Goal: Task Accomplishment & Management: Manage account settings

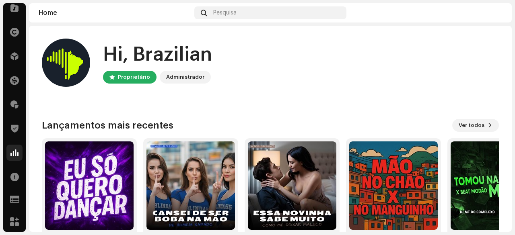
scroll to position [84, 0]
click at [14, 106] on span at bounding box center [14, 104] width 8 height 6
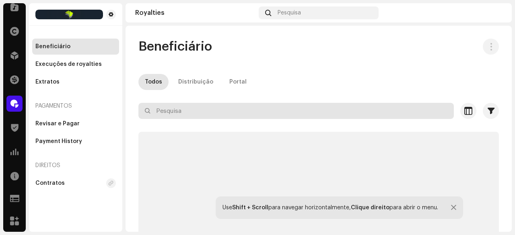
click at [169, 112] on input "text" at bounding box center [295, 111] width 315 height 16
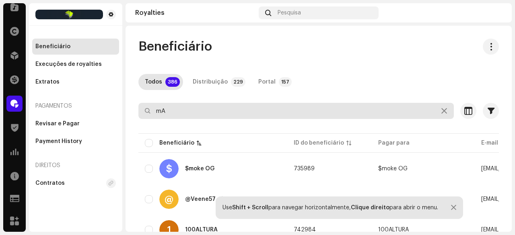
type input "m"
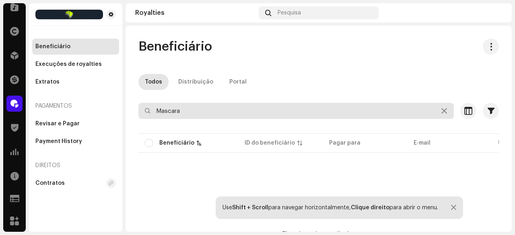
type input "Mascara"
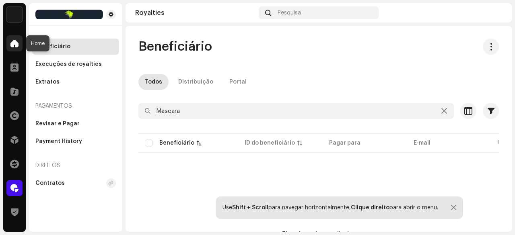
click at [10, 44] on div at bounding box center [14, 43] width 16 height 16
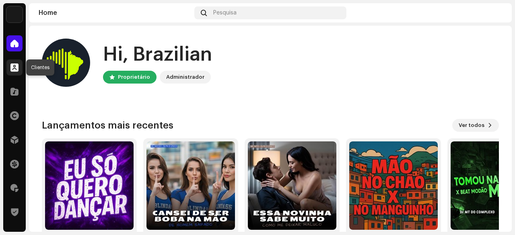
click at [14, 66] on span at bounding box center [14, 67] width 8 height 6
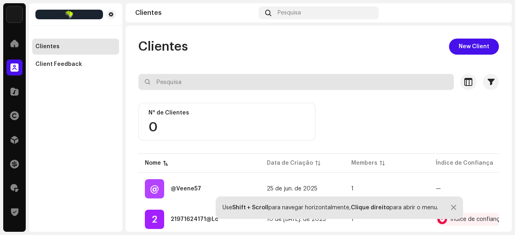
click at [174, 81] on input "text" at bounding box center [295, 82] width 315 height 16
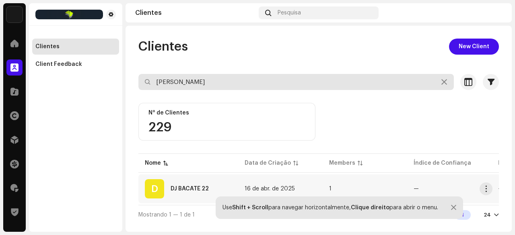
type input "dj bacate"
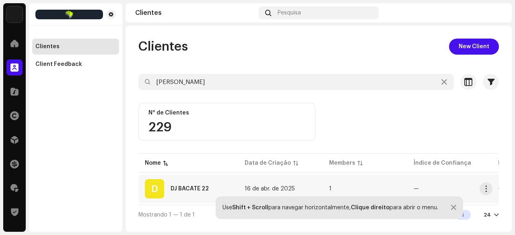
click at [197, 189] on div "DJ BACATE 22" at bounding box center [189, 189] width 38 height 6
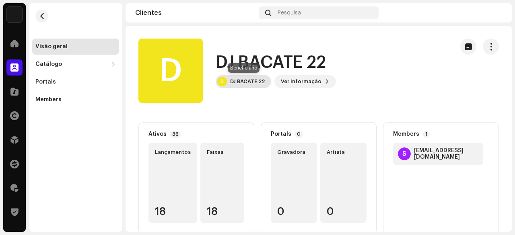
click at [242, 83] on div "DJ BACATE 22" at bounding box center [247, 81] width 35 height 6
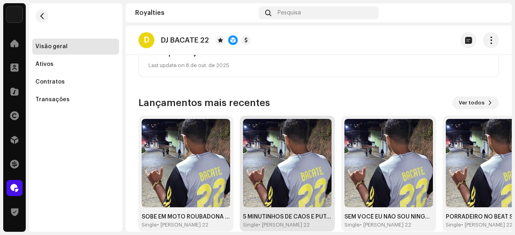
scroll to position [224, 0]
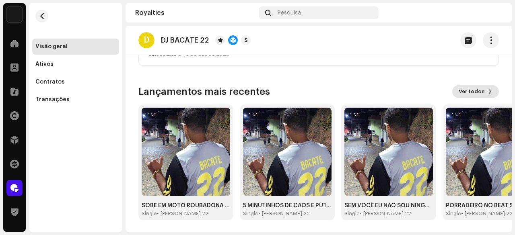
click at [466, 90] on span "Ver todos" at bounding box center [471, 92] width 26 height 16
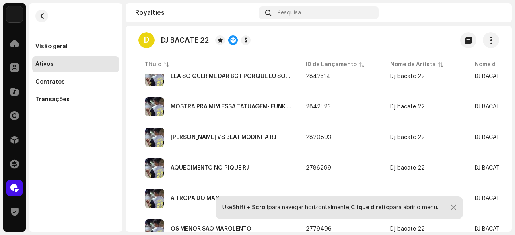
scroll to position [402, 0]
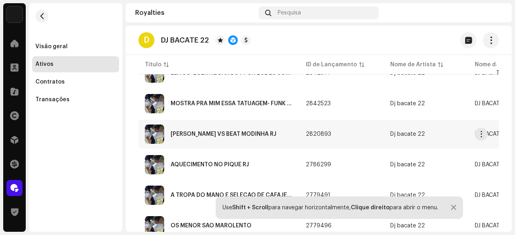
click at [233, 135] on div "[PERSON_NAME] VS BEAT MODINHA RJ" at bounding box center [223, 134] width 106 height 6
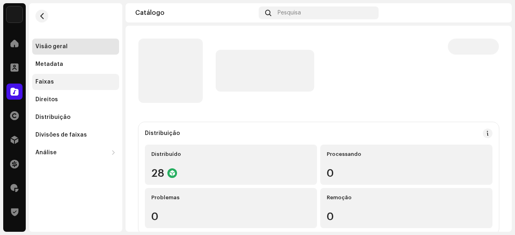
click at [51, 80] on div "Faixas" at bounding box center [44, 82] width 18 height 6
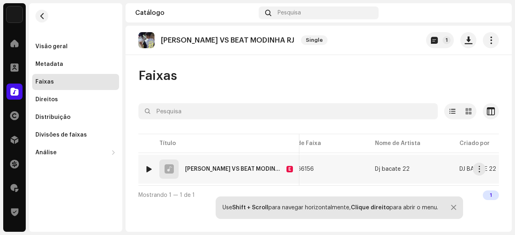
scroll to position [0, 8]
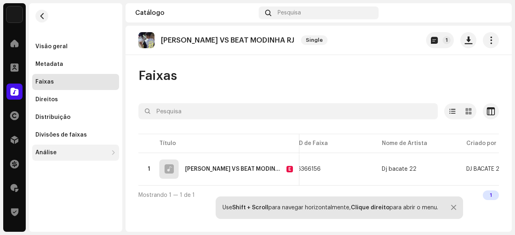
click at [54, 157] on div "Análise" at bounding box center [75, 153] width 87 height 16
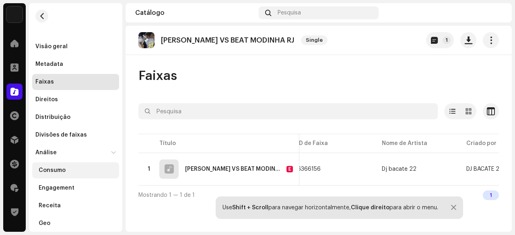
click at [56, 169] on div "Consumo" at bounding box center [52, 170] width 27 height 6
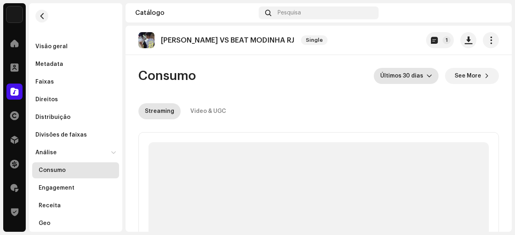
click at [419, 77] on span "Últimos 30 dias" at bounding box center [403, 76] width 46 height 16
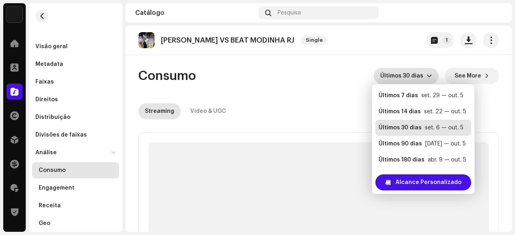
scroll to position [16, 0]
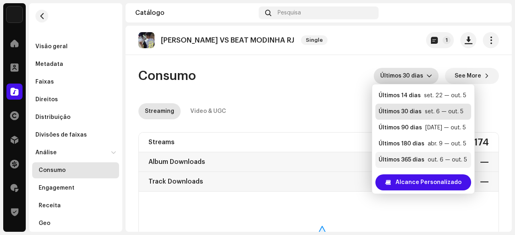
click at [413, 160] on div "Últimos 365 dias" at bounding box center [401, 160] width 46 height 8
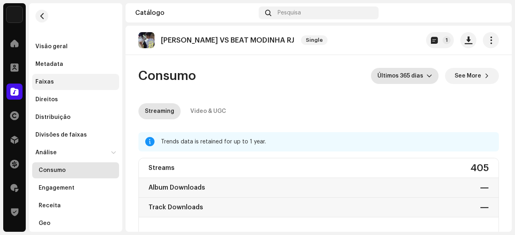
click at [57, 82] on div "Faixas" at bounding box center [75, 82] width 80 height 6
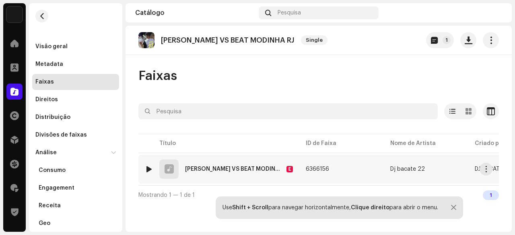
click at [148, 167] on div at bounding box center [149, 169] width 6 height 6
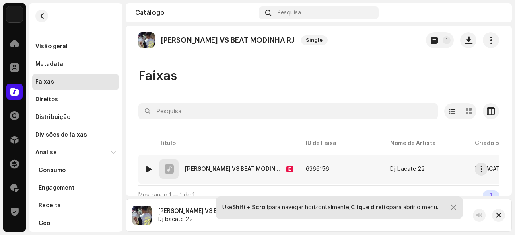
scroll to position [11, 0]
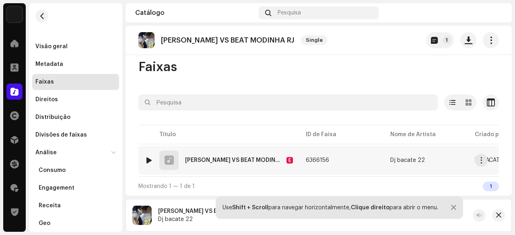
click at [150, 157] on div at bounding box center [149, 160] width 6 height 6
click at [148, 158] on div at bounding box center [149, 160] width 6 height 6
click at [15, 47] on span at bounding box center [14, 43] width 8 height 6
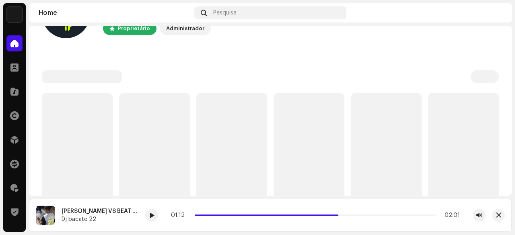
scroll to position [121, 0]
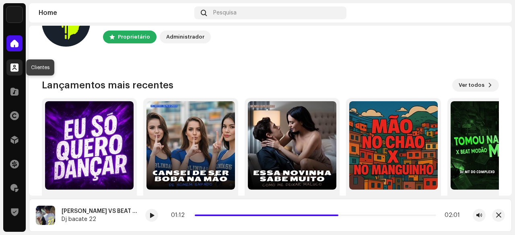
click at [14, 62] on div at bounding box center [14, 68] width 16 height 16
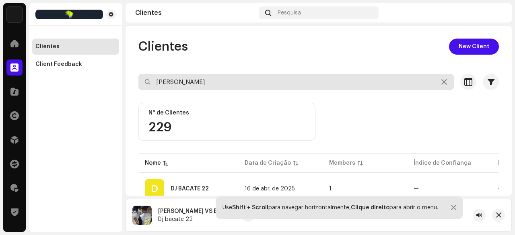
drag, startPoint x: 170, startPoint y: 85, endPoint x: 146, endPoint y: 84, distance: 23.4
click at [146, 84] on div "dj bacate" at bounding box center [295, 82] width 315 height 16
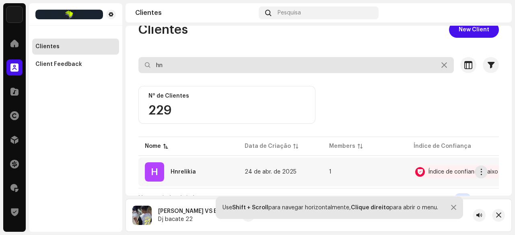
scroll to position [31, 0]
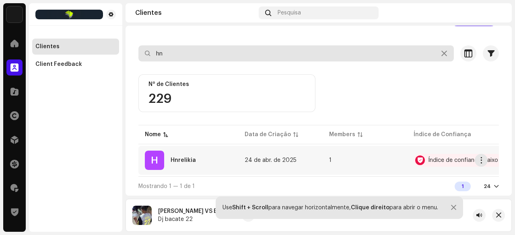
type input "hn"
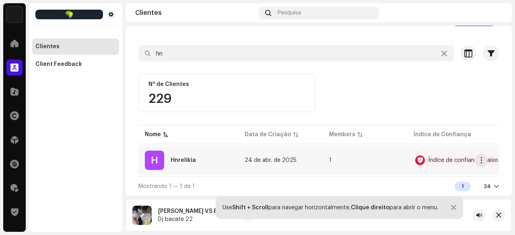
click at [189, 158] on div "Hnrelikia" at bounding box center [182, 161] width 25 height 6
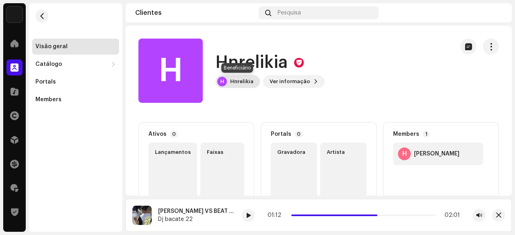
click at [243, 82] on div "Hnrelikia" at bounding box center [241, 81] width 23 height 6
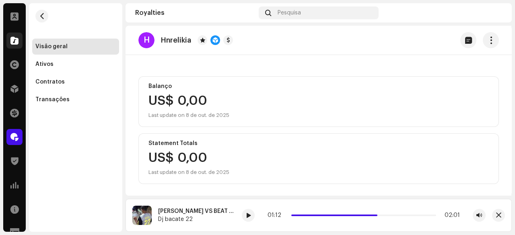
scroll to position [4, 0]
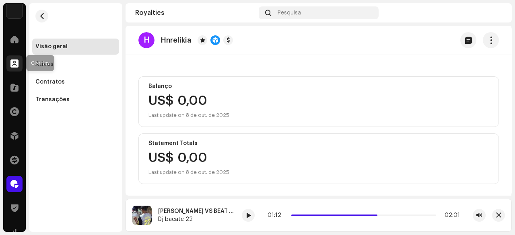
click at [11, 65] on span at bounding box center [14, 63] width 8 height 6
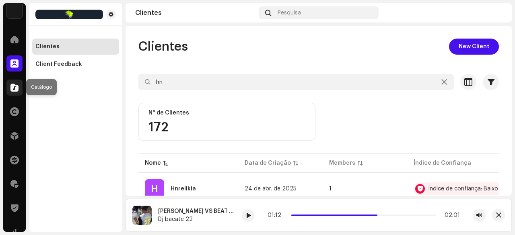
click at [14, 90] on span at bounding box center [14, 87] width 8 height 6
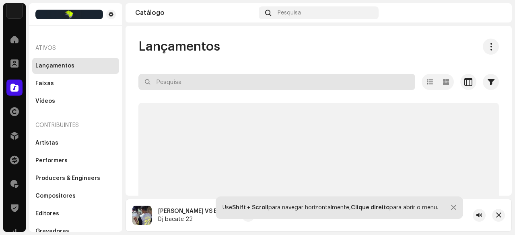
click at [177, 88] on input "text" at bounding box center [276, 82] width 277 height 16
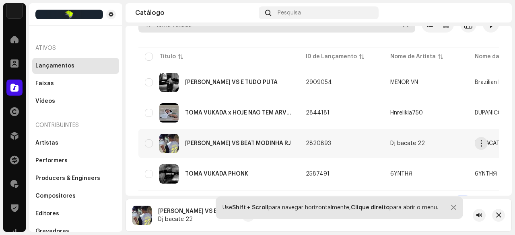
scroll to position [74, 0]
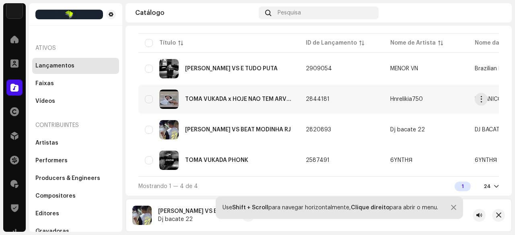
type input "toma vukada"
click at [240, 97] on div "TOMA VUKADA x HOJE NÃO TEM ÁRVORE DE NATAL" at bounding box center [239, 100] width 108 height 6
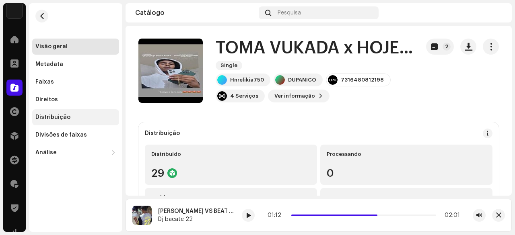
click at [59, 117] on div "Distribuição" at bounding box center [52, 117] width 35 height 6
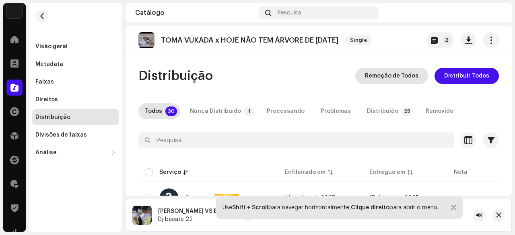
click at [407, 77] on span "Remoção de Todos" at bounding box center [391, 76] width 53 height 16
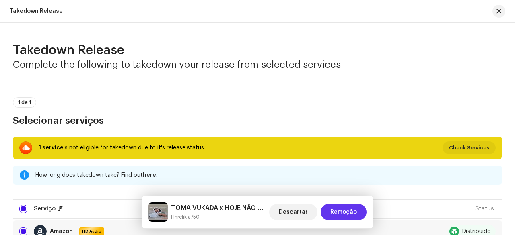
scroll to position [80, 0]
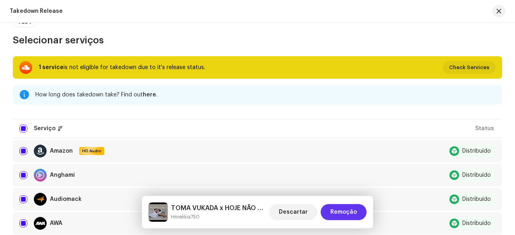
click at [345, 213] on span "Remoção" at bounding box center [343, 212] width 27 height 16
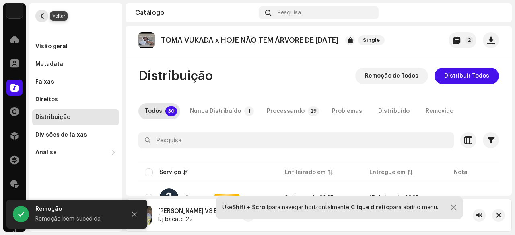
click at [47, 18] on button "button" at bounding box center [41, 16] width 13 height 13
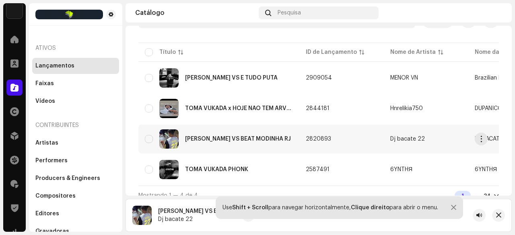
scroll to position [74, 0]
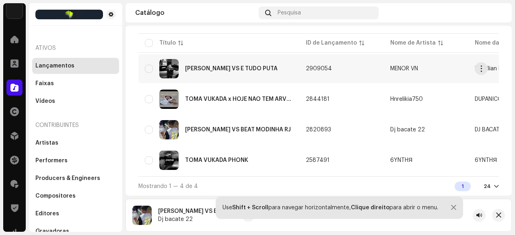
click at [232, 66] on div "[PERSON_NAME] VS E TUDO PUTA" at bounding box center [231, 69] width 92 height 6
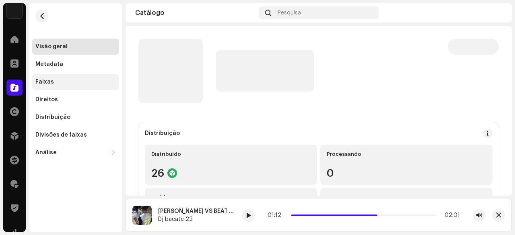
click at [44, 81] on div "Faixas" at bounding box center [44, 82] width 18 height 6
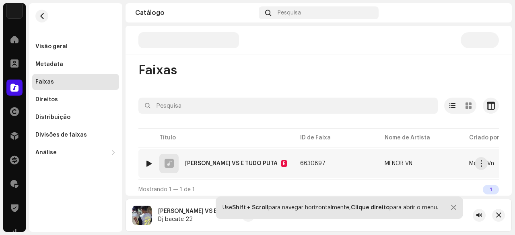
scroll to position [11, 0]
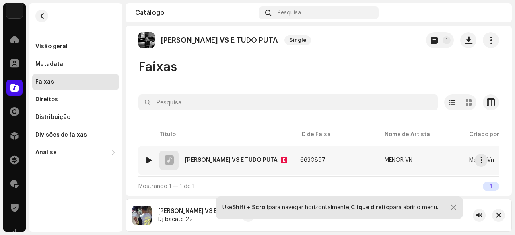
click at [149, 158] on div at bounding box center [149, 160] width 6 height 6
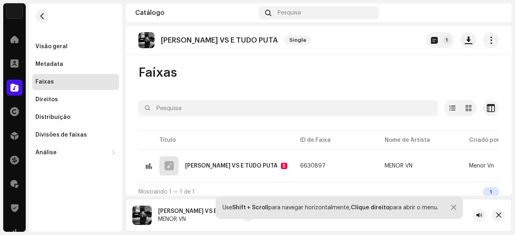
scroll to position [0, 0]
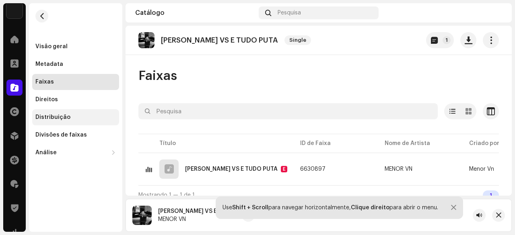
click at [56, 116] on div "Distribuição" at bounding box center [52, 117] width 35 height 6
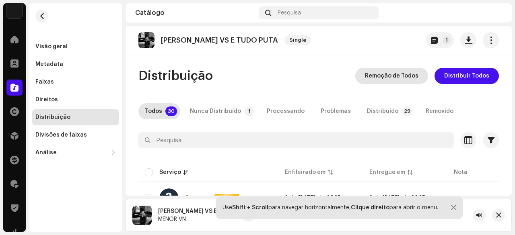
click at [400, 78] on span "Remoção de Todos" at bounding box center [391, 76] width 53 height 16
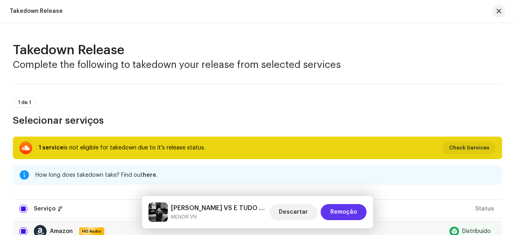
click at [348, 215] on span "Remoção" at bounding box center [343, 212] width 27 height 16
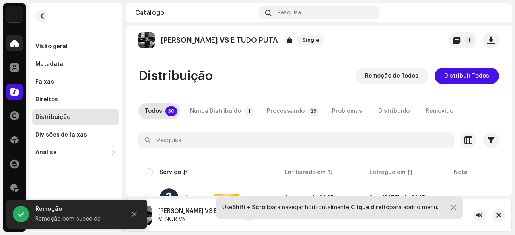
click at [12, 42] on span at bounding box center [14, 43] width 8 height 6
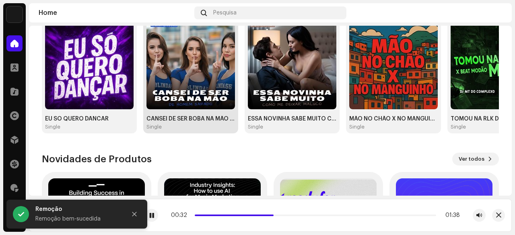
scroll to position [80, 0]
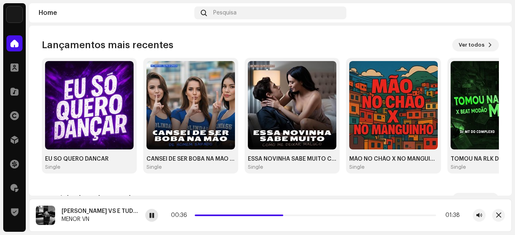
click at [152, 217] on span at bounding box center [151, 216] width 5 height 6
click at [14, 181] on div at bounding box center [14, 188] width 16 height 16
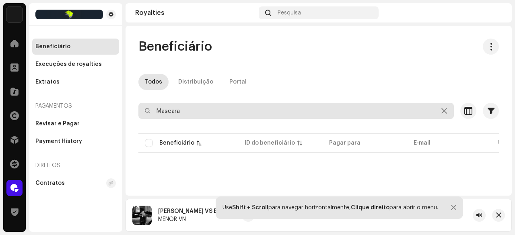
drag, startPoint x: 191, startPoint y: 110, endPoint x: 153, endPoint y: 115, distance: 38.6
click at [153, 115] on input "Mascara" at bounding box center [295, 111] width 315 height 16
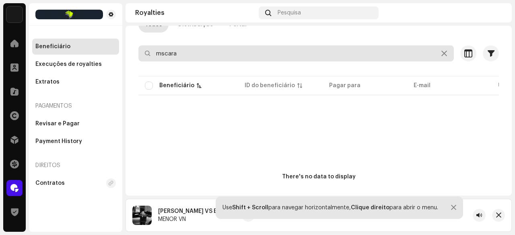
scroll to position [40, 0]
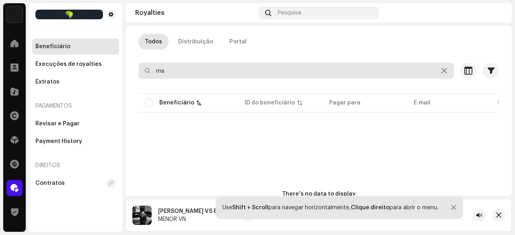
type input "m"
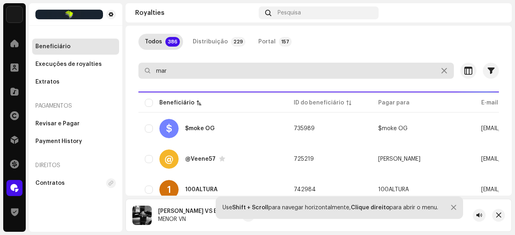
scroll to position [4, 0]
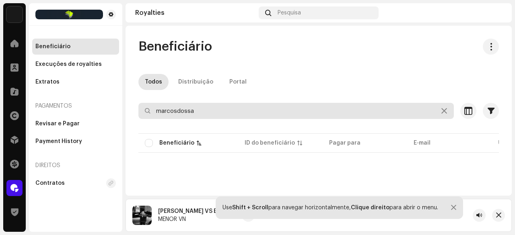
type input "marcosdossa"
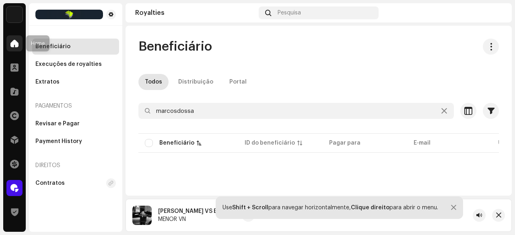
click at [8, 46] on div at bounding box center [14, 43] width 16 height 16
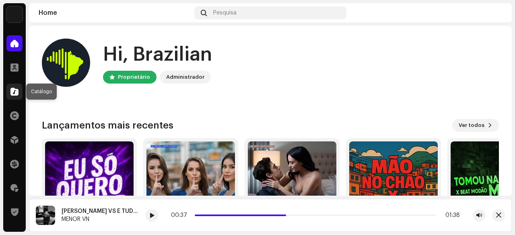
click at [10, 94] on div at bounding box center [14, 92] width 16 height 16
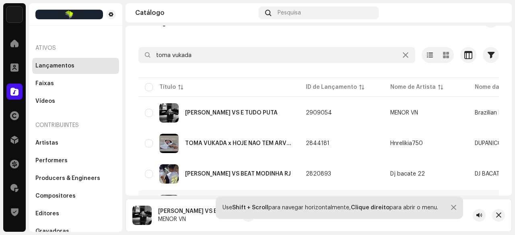
scroll to position [74, 0]
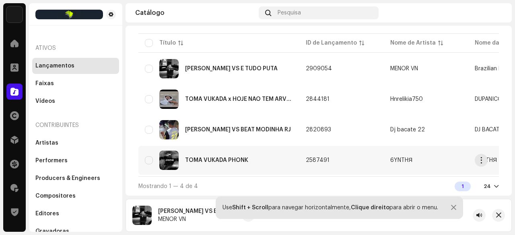
click at [223, 158] on div "TOMA VUKADA PHONK" at bounding box center [216, 161] width 63 height 6
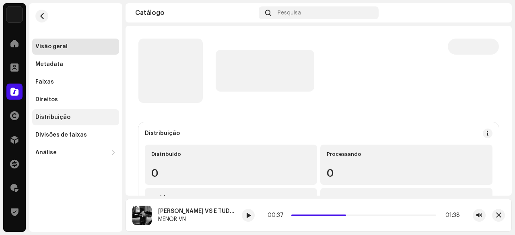
click at [58, 117] on div "Distribuição" at bounding box center [52, 117] width 35 height 6
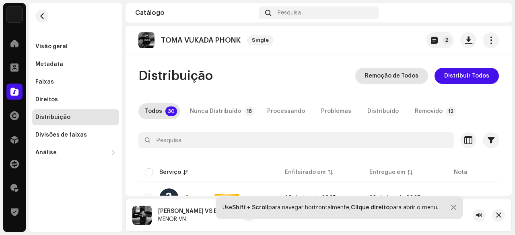
click at [392, 75] on span "Remoção de Todos" at bounding box center [391, 76] width 53 height 16
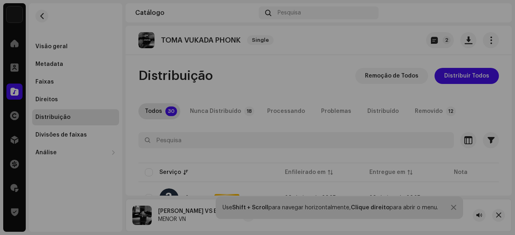
click at [256, 58] on div "Não qualificado para remoção Os serviços selecionados não estão qualificados pa…" at bounding box center [257, 117] width 515 height 235
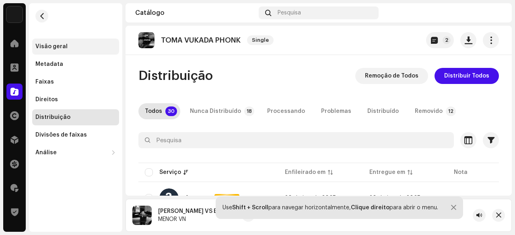
click at [59, 42] on div "Visão geral" at bounding box center [75, 47] width 87 height 16
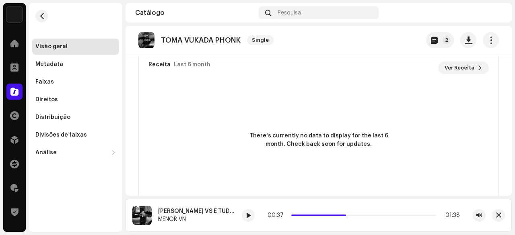
scroll to position [637, 0]
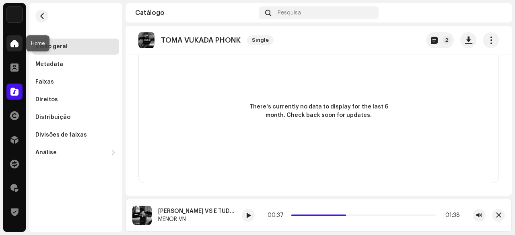
click at [6, 44] on div at bounding box center [14, 43] width 16 height 16
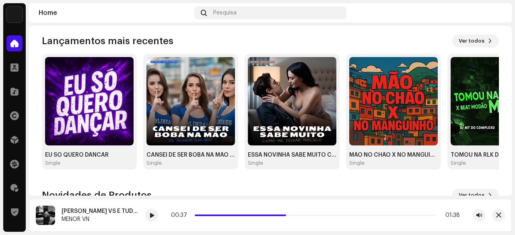
scroll to position [40, 0]
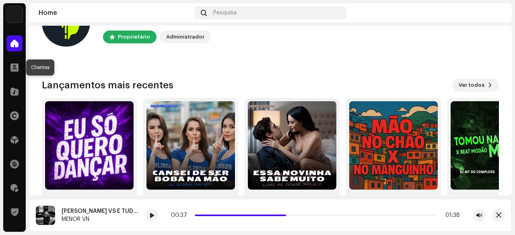
click at [10, 71] on div at bounding box center [14, 68] width 16 height 16
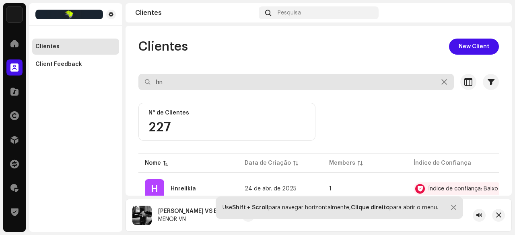
drag, startPoint x: 180, startPoint y: 84, endPoint x: 139, endPoint y: 87, distance: 41.1
click at [139, 87] on input "hn" at bounding box center [295, 82] width 315 height 16
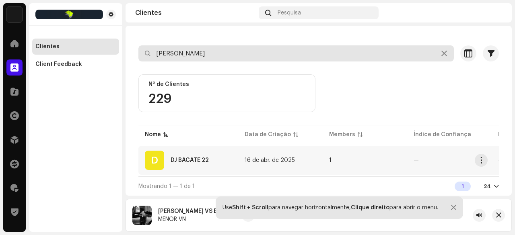
type input "dj bacate"
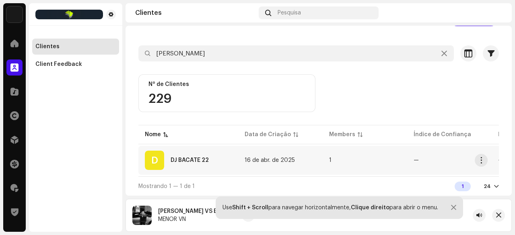
click at [191, 153] on div "D DJ BACATE 22" at bounding box center [188, 160] width 87 height 19
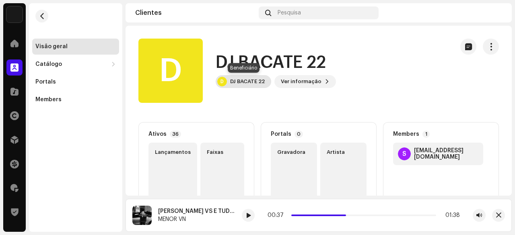
click at [256, 86] on div "D DJ BACATE 22" at bounding box center [243, 81] width 55 height 13
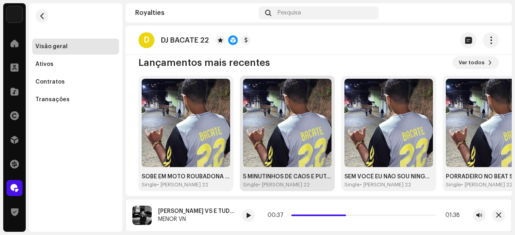
scroll to position [261, 0]
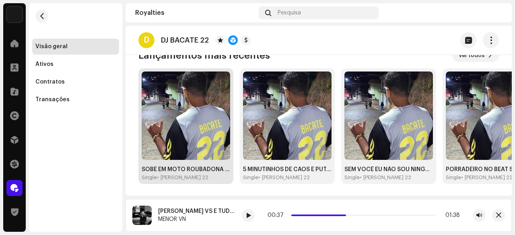
click at [179, 137] on img at bounding box center [186, 116] width 88 height 88
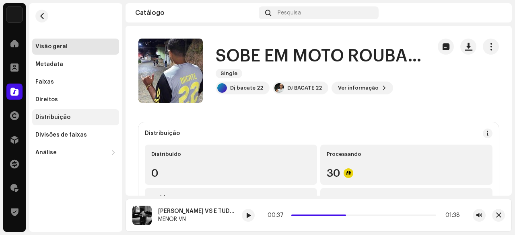
click at [62, 115] on div "Distribuição" at bounding box center [52, 117] width 35 height 6
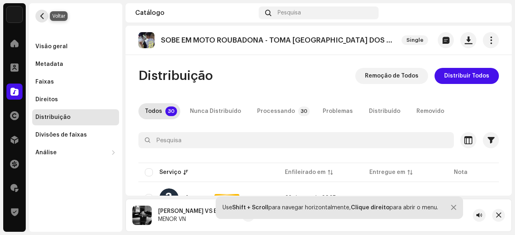
click at [45, 18] on button "button" at bounding box center [41, 16] width 13 height 13
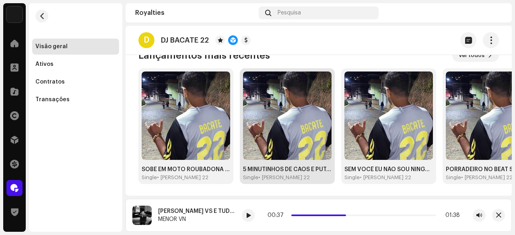
click at [283, 146] on img at bounding box center [287, 116] width 88 height 88
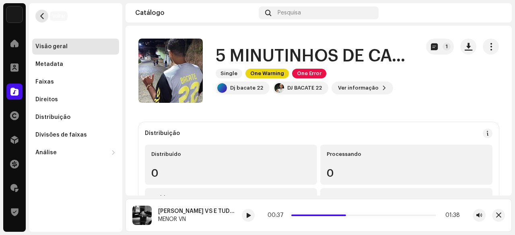
click at [40, 13] on span "button" at bounding box center [42, 16] width 6 height 6
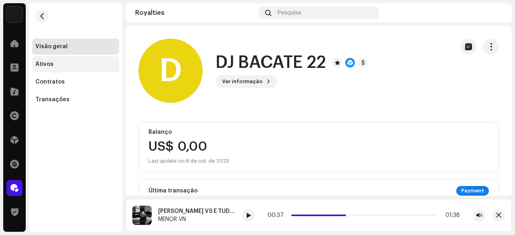
click at [48, 67] on div "Ativos" at bounding box center [44, 64] width 18 height 6
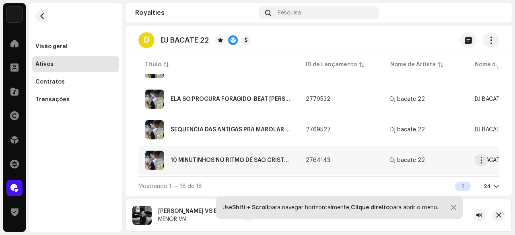
click at [220, 158] on div "10 MINUTINHOS NO RITMO DE SÃO CRISTÓVÃO 003" at bounding box center [231, 161] width 122 height 6
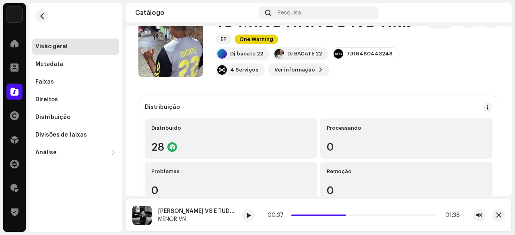
scroll to position [1, 0]
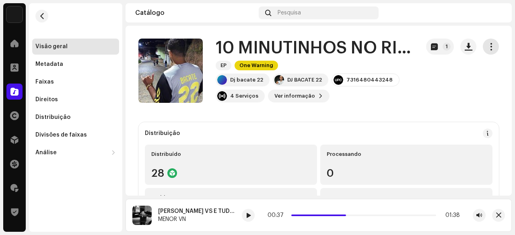
click at [487, 45] on span "button" at bounding box center [491, 46] width 8 height 6
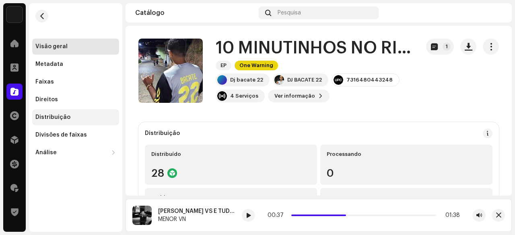
click at [63, 119] on div "Distribuição" at bounding box center [52, 117] width 35 height 6
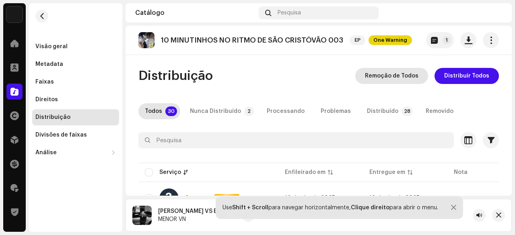
click at [405, 77] on span "Remoção de Todos" at bounding box center [391, 76] width 53 height 16
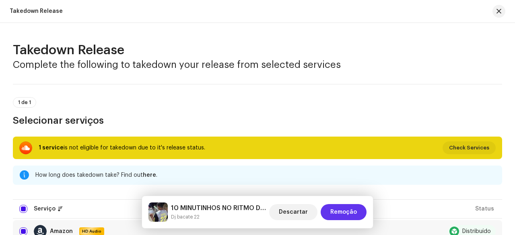
click at [342, 212] on span "Remoção" at bounding box center [343, 212] width 27 height 16
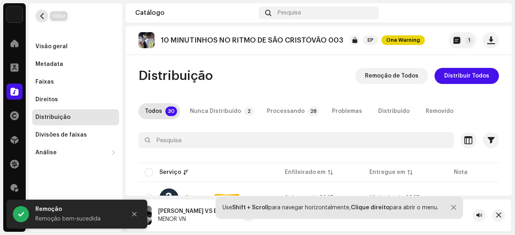
click at [43, 16] on span "button" at bounding box center [42, 16] width 6 height 6
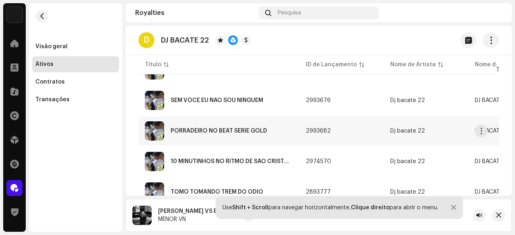
scroll to position [121, 0]
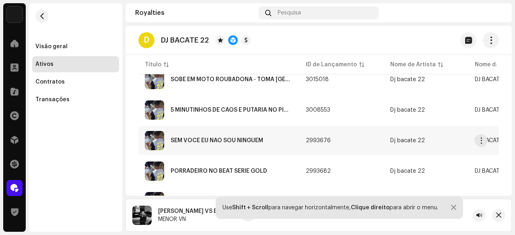
click at [217, 140] on div "SEM VOCÊ EU NÃO SOU NINGUÉM" at bounding box center [216, 141] width 92 height 6
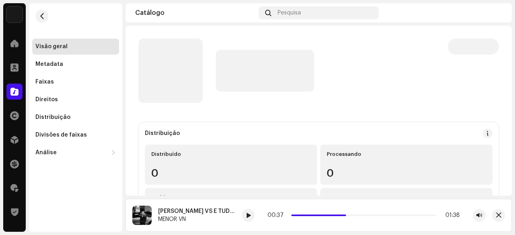
scroll to position [121, 0]
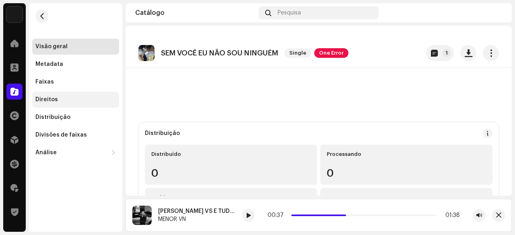
scroll to position [40, 0]
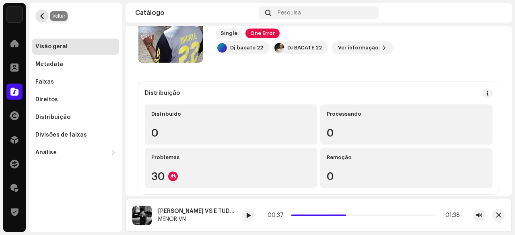
click at [43, 17] on span "button" at bounding box center [42, 16] width 6 height 6
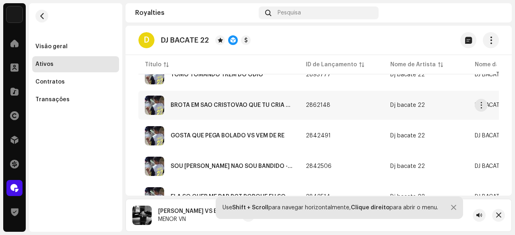
scroll to position [322, 0]
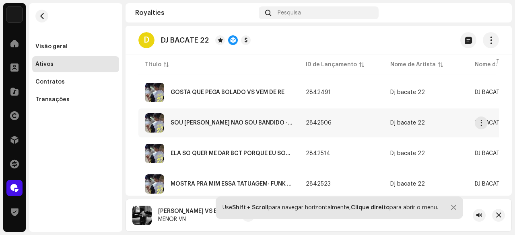
click at [238, 122] on div "SOU [PERSON_NAME] NÃO SOU BANDIDO - PIQUEZINHO RJ" at bounding box center [231, 123] width 122 height 6
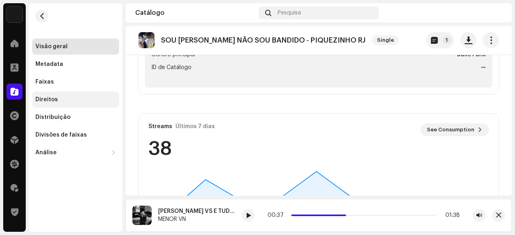
scroll to position [362, 0]
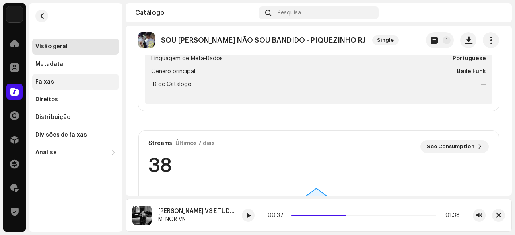
click at [49, 82] on div "Faixas" at bounding box center [44, 82] width 18 height 6
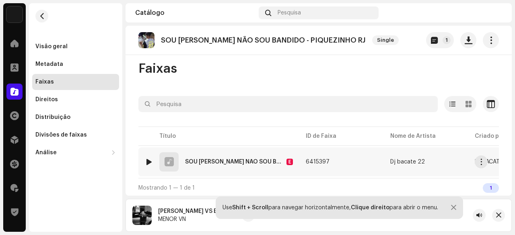
scroll to position [11, 0]
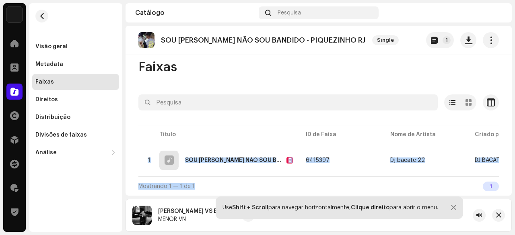
drag, startPoint x: 296, startPoint y: 177, endPoint x: 437, endPoint y: 175, distance: 142.0
click at [437, 175] on div "Selecionado 0 Selecionar todos 1 Opções Filtros Status de distribuição Em progr…" at bounding box center [318, 144] width 360 height 101
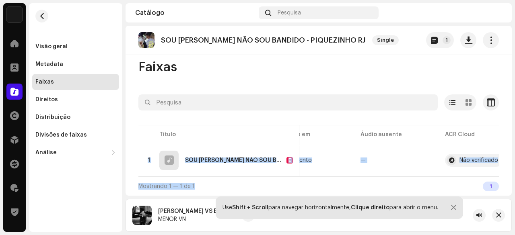
scroll to position [0, 396]
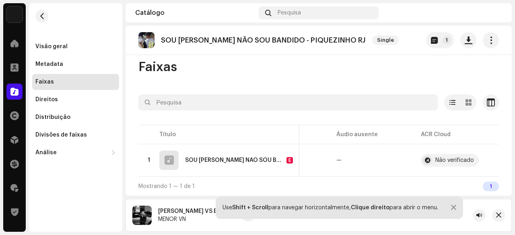
click at [306, 82] on div "Faixas Selecionado 0 Selecionar todos 1 Opções Filtros Status de distribuição E…" at bounding box center [318, 127] width 386 height 137
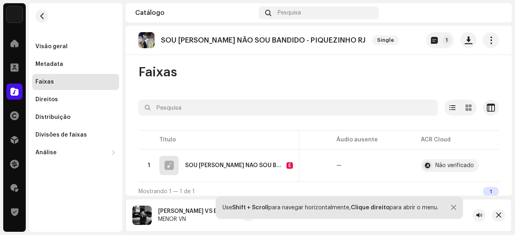
scroll to position [0, 0]
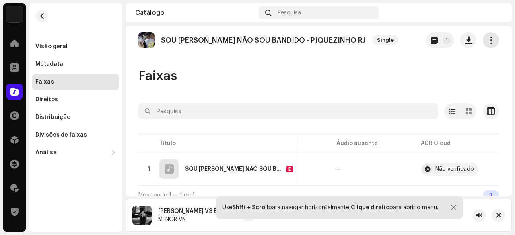
click at [487, 41] on span "button" at bounding box center [491, 40] width 8 height 6
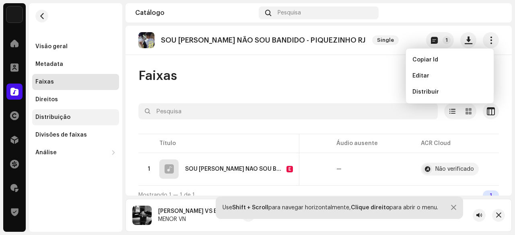
click at [56, 116] on div "Distribuição" at bounding box center [52, 117] width 35 height 6
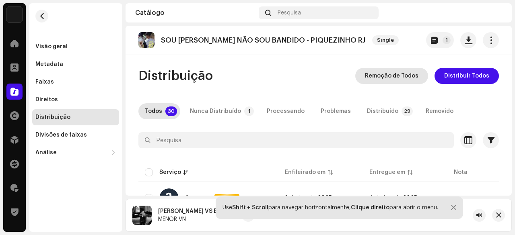
click at [395, 77] on span "Remoção de Todos" at bounding box center [391, 76] width 53 height 16
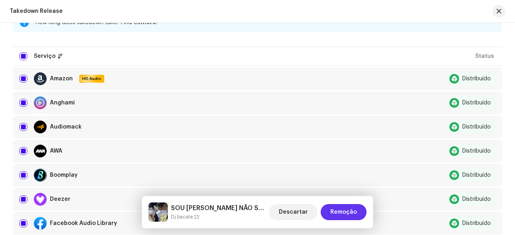
scroll to position [201, 0]
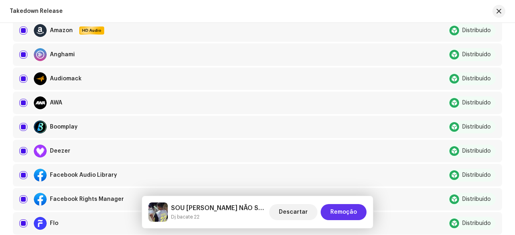
click at [348, 212] on span "Remoção" at bounding box center [343, 212] width 27 height 16
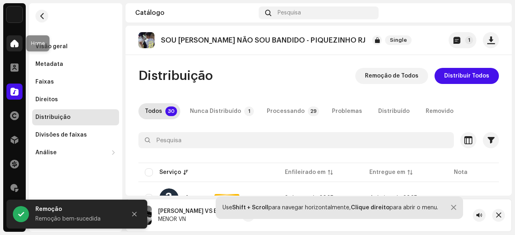
click at [12, 44] on span at bounding box center [14, 43] width 8 height 6
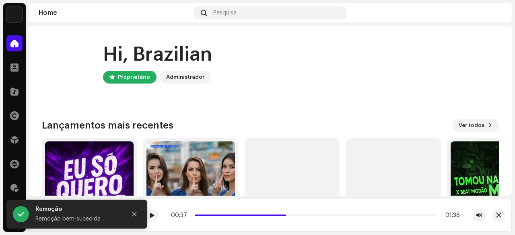
scroll to position [40, 0]
